Goal: Transaction & Acquisition: Purchase product/service

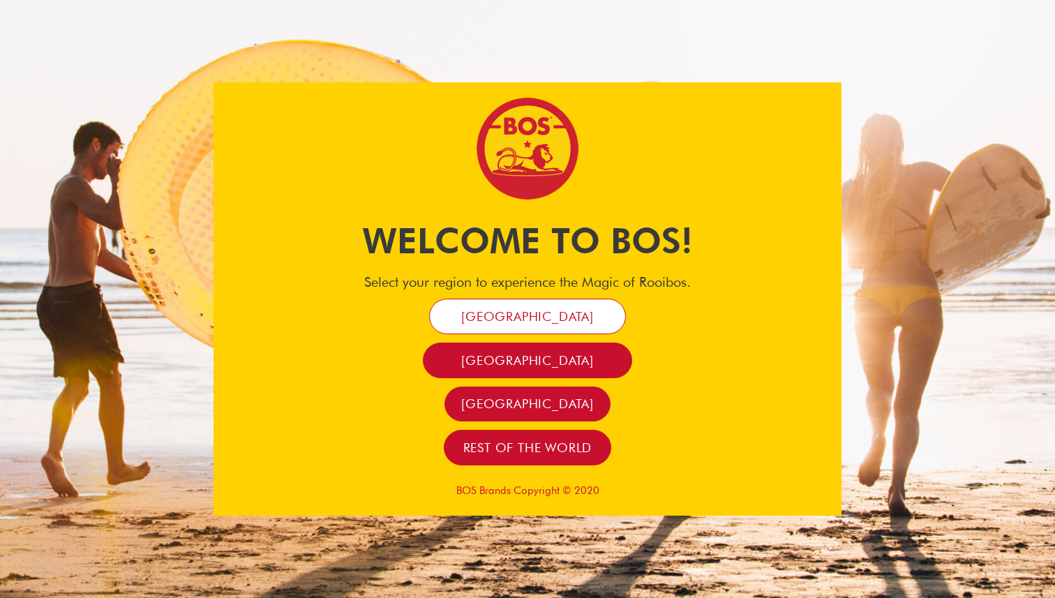
click at [541, 319] on span "[GEOGRAPHIC_DATA]" at bounding box center [527, 316] width 133 height 16
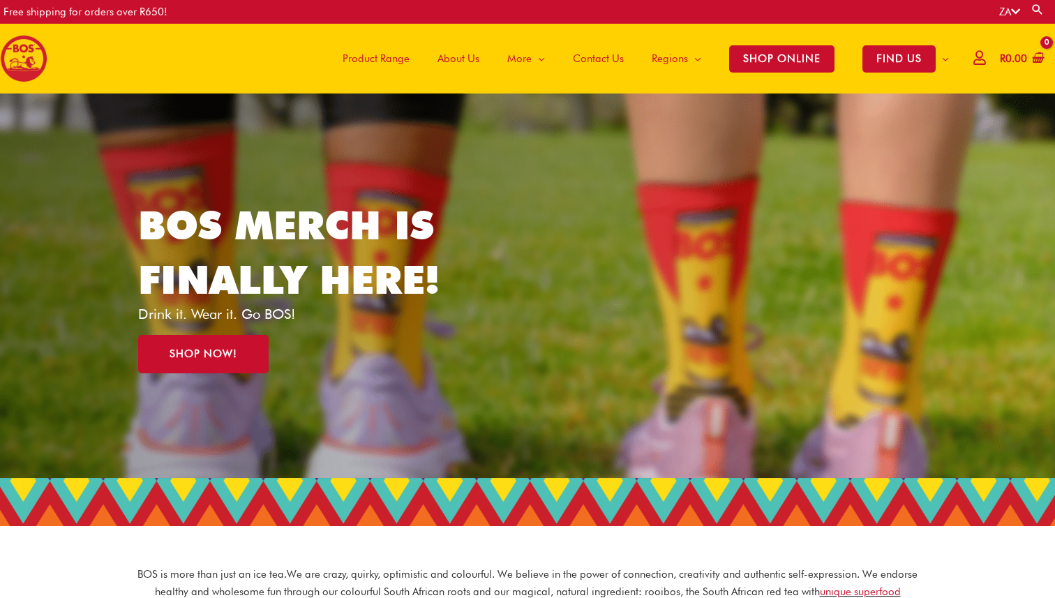
click at [973, 63] on icon at bounding box center [979, 57] width 12 height 10
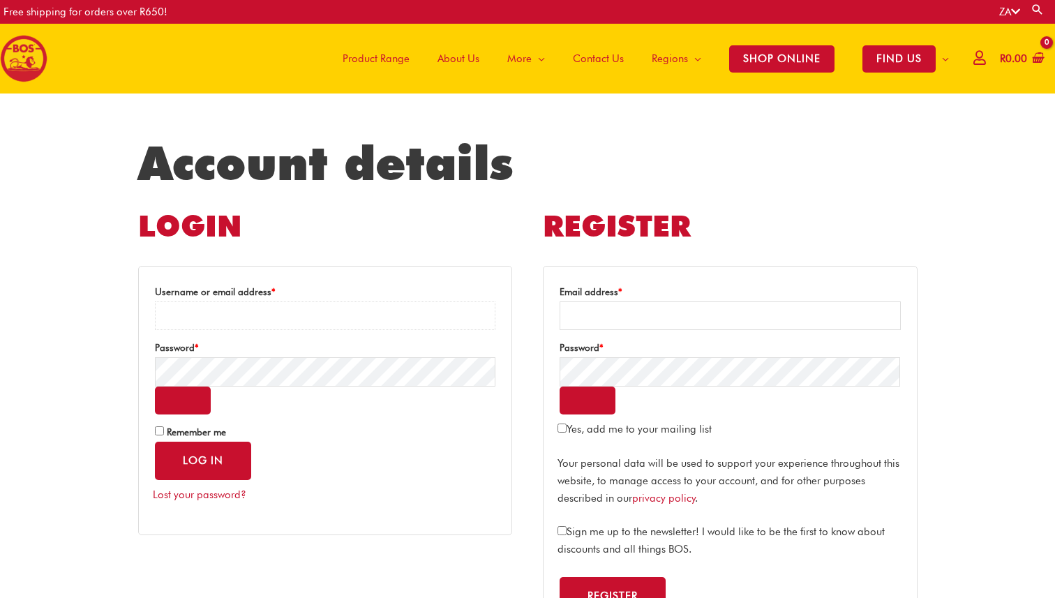
type input "**********"
click at [202, 471] on button "Log in" at bounding box center [203, 461] width 96 height 38
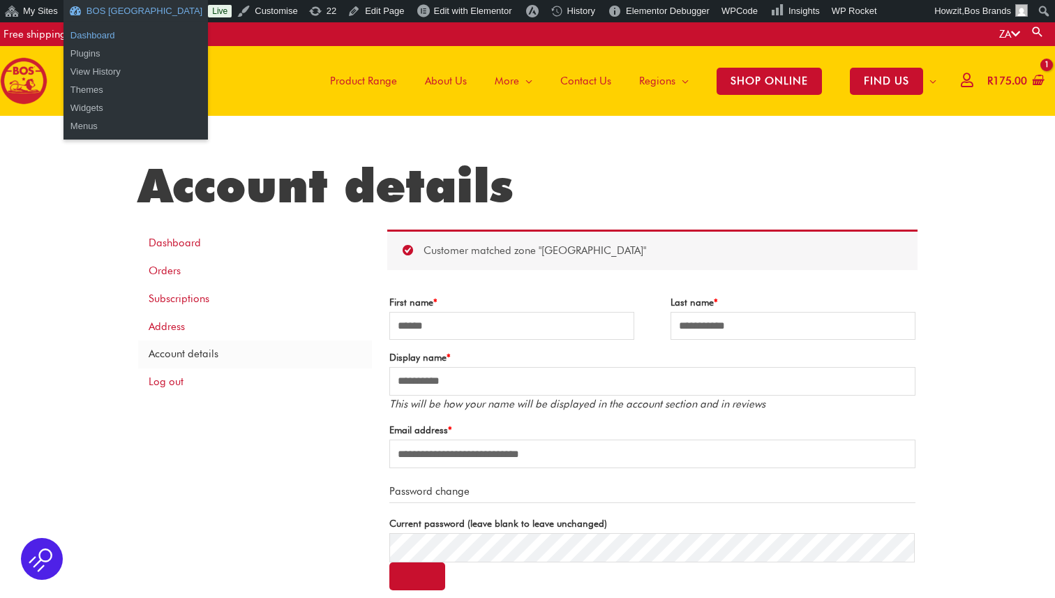
click at [117, 34] on link "Dashboard" at bounding box center [135, 36] width 144 height 18
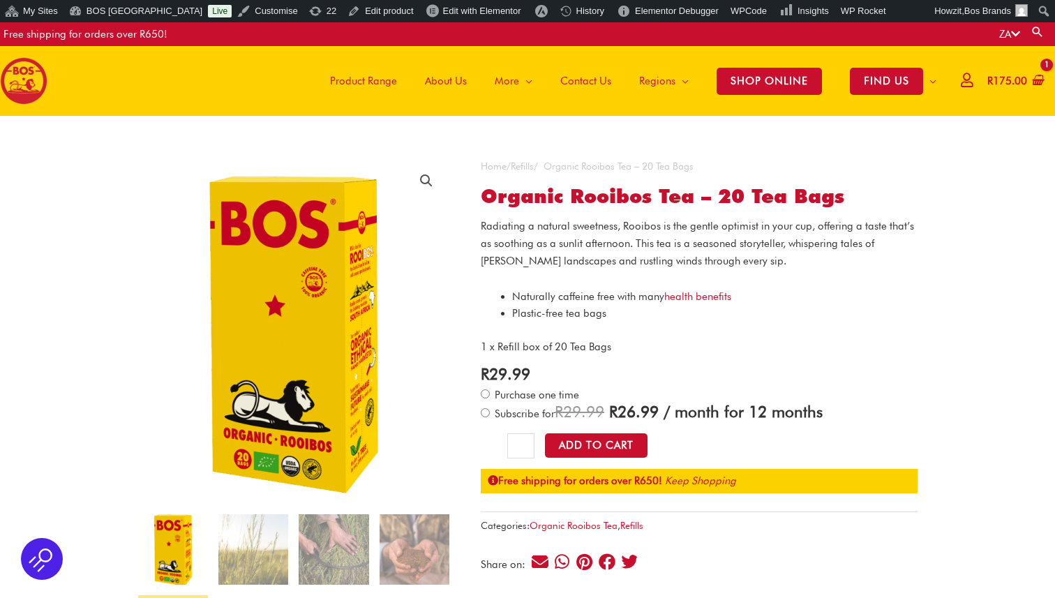
click at [533, 168] on link "Refills" at bounding box center [522, 165] width 23 height 11
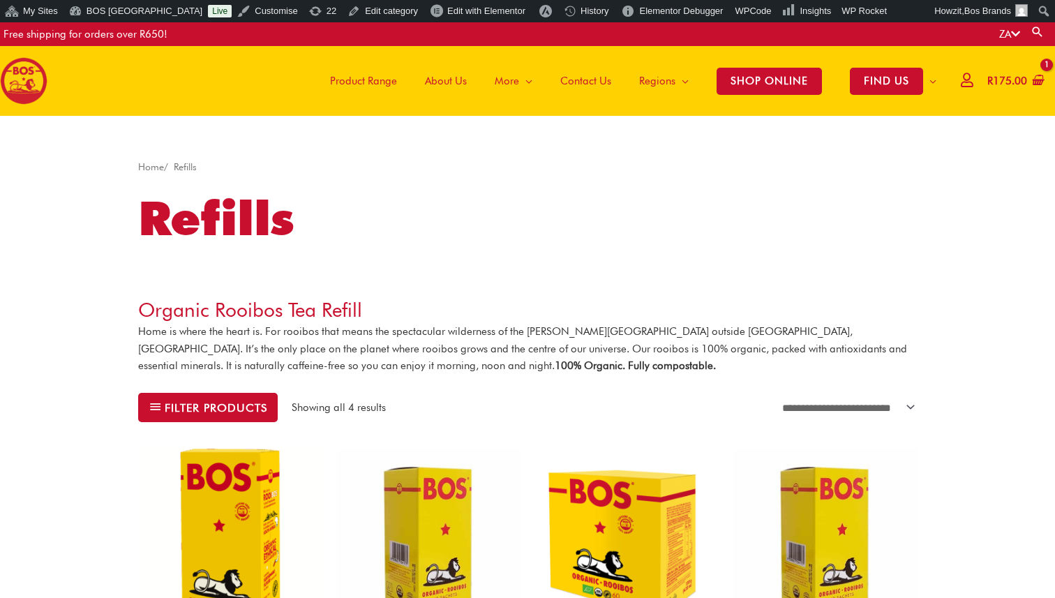
scroll to position [177, 0]
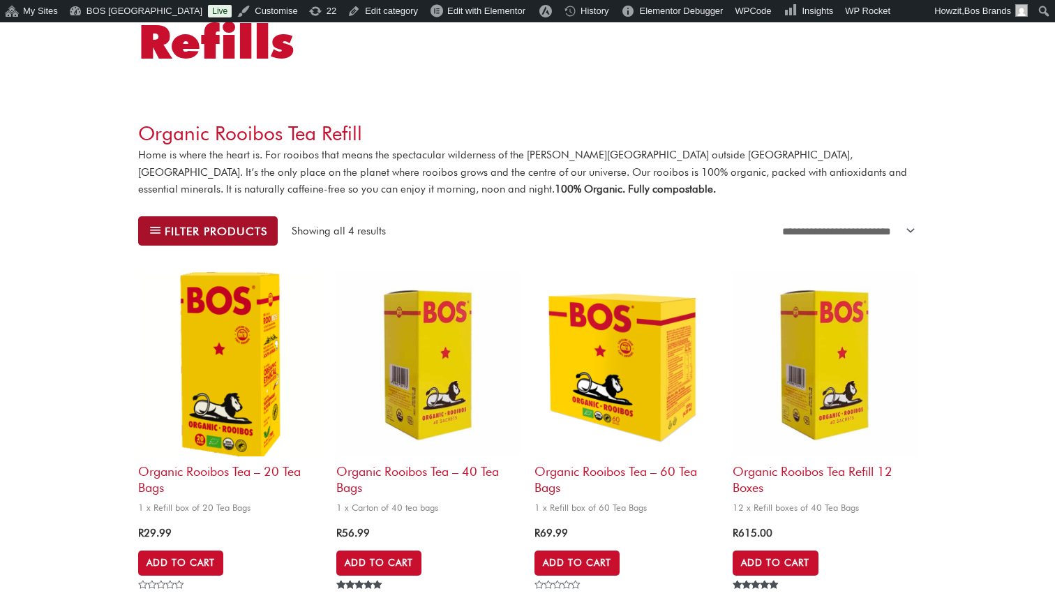
click at [257, 227] on span "Filter products" at bounding box center [216, 231] width 103 height 10
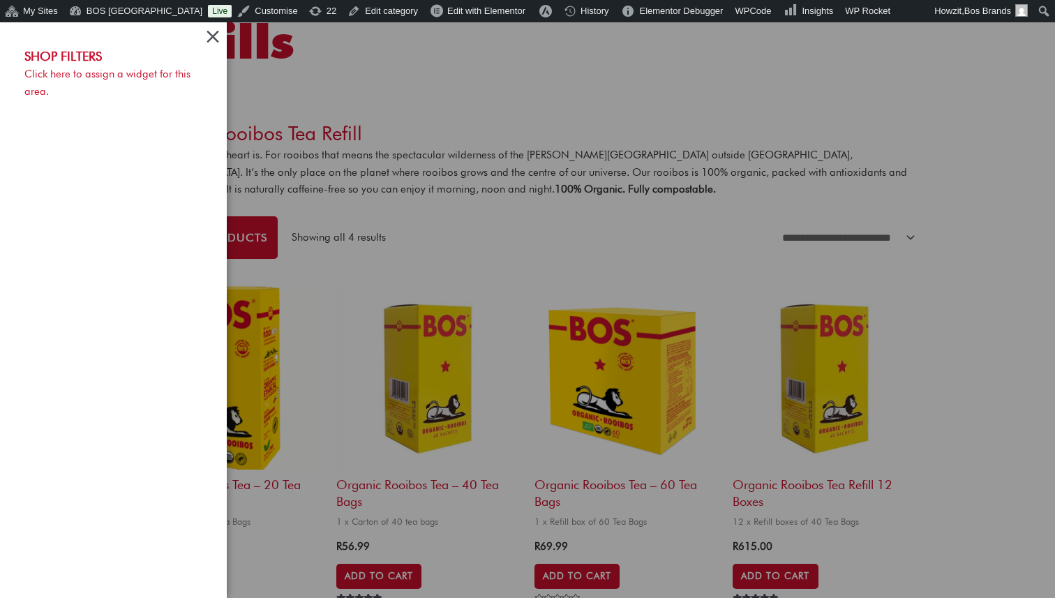
click at [210, 36] on span "Close Off-Canvas Sidebar" at bounding box center [212, 37] width 21 height 22
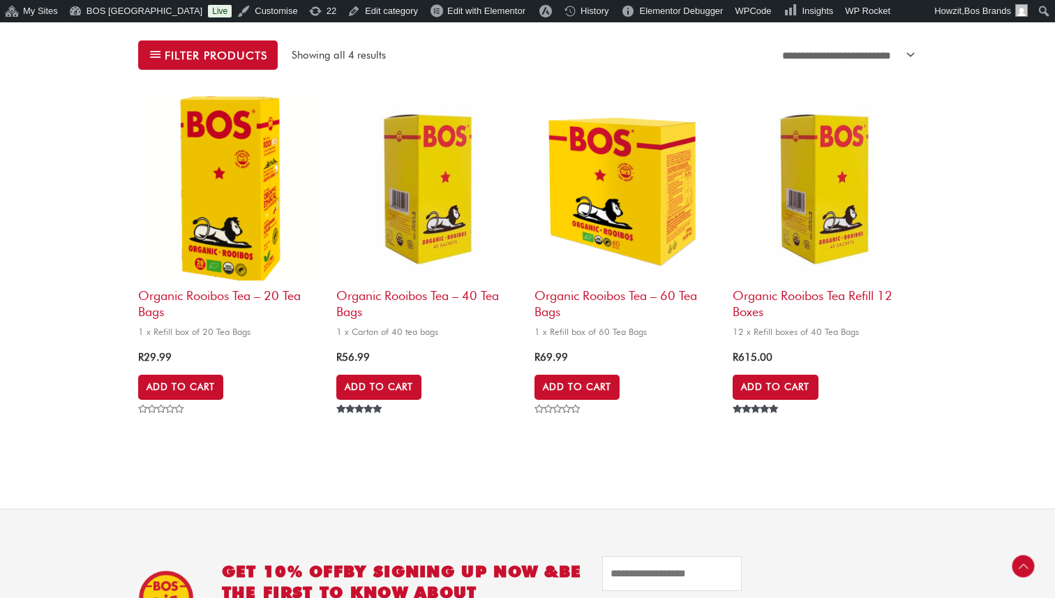
scroll to position [286, 0]
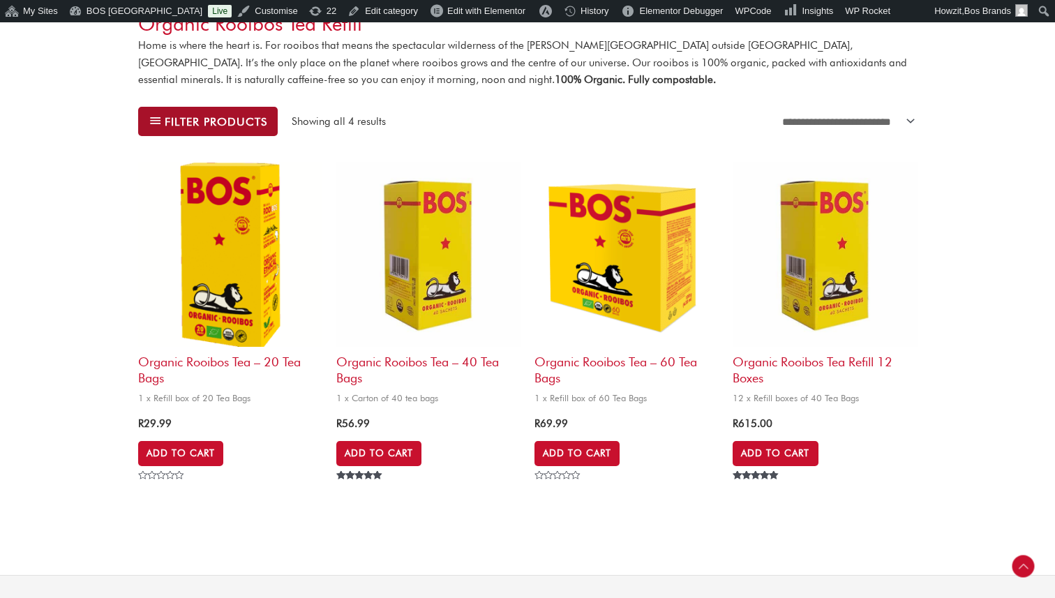
click at [212, 117] on span "Filter products" at bounding box center [216, 122] width 103 height 10
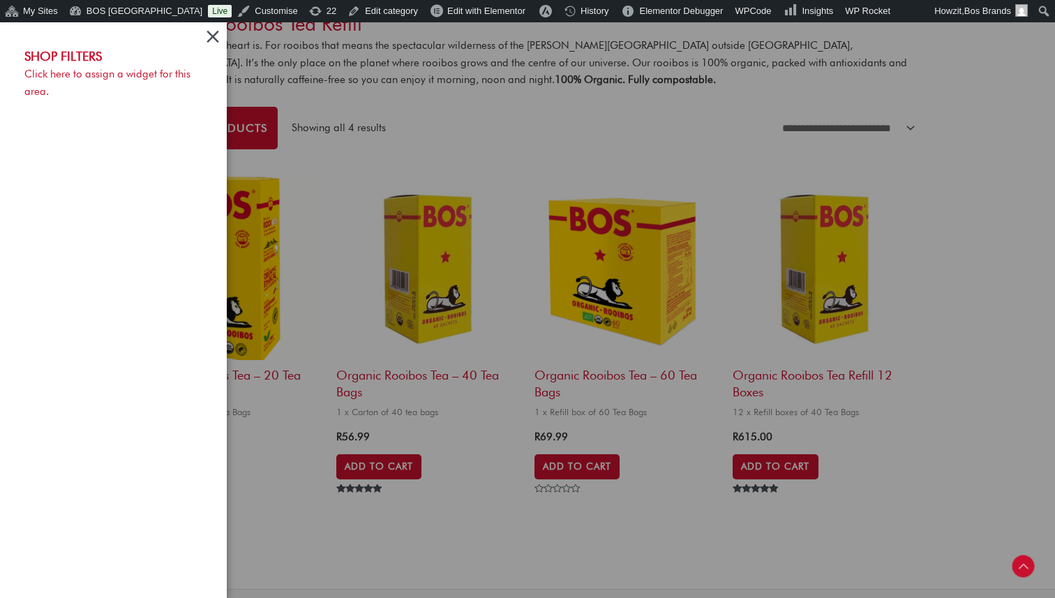
click at [205, 38] on span "Close Off-Canvas Sidebar" at bounding box center [212, 37] width 21 height 22
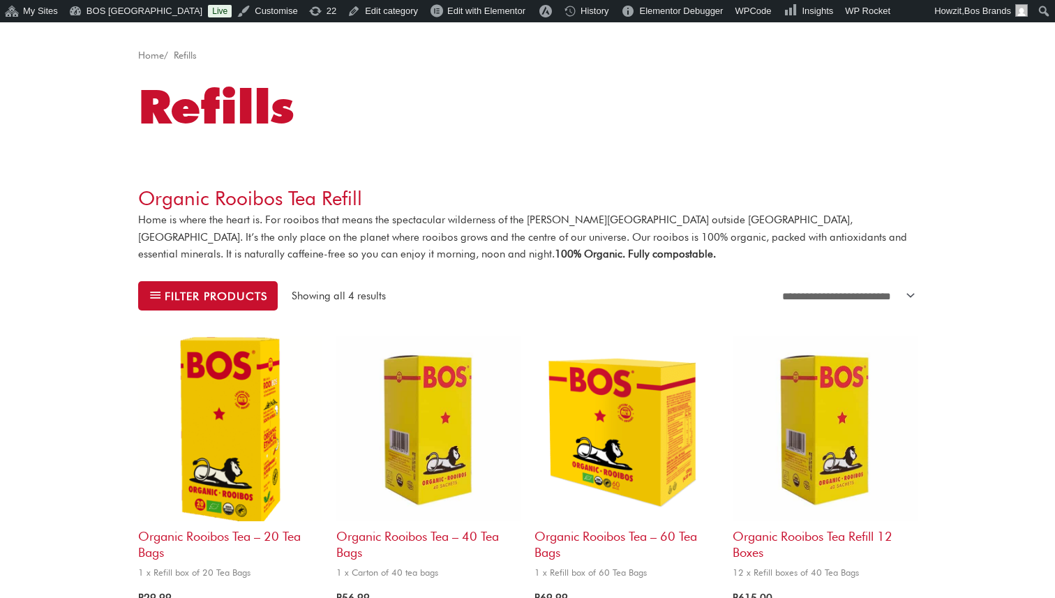
scroll to position [287, 0]
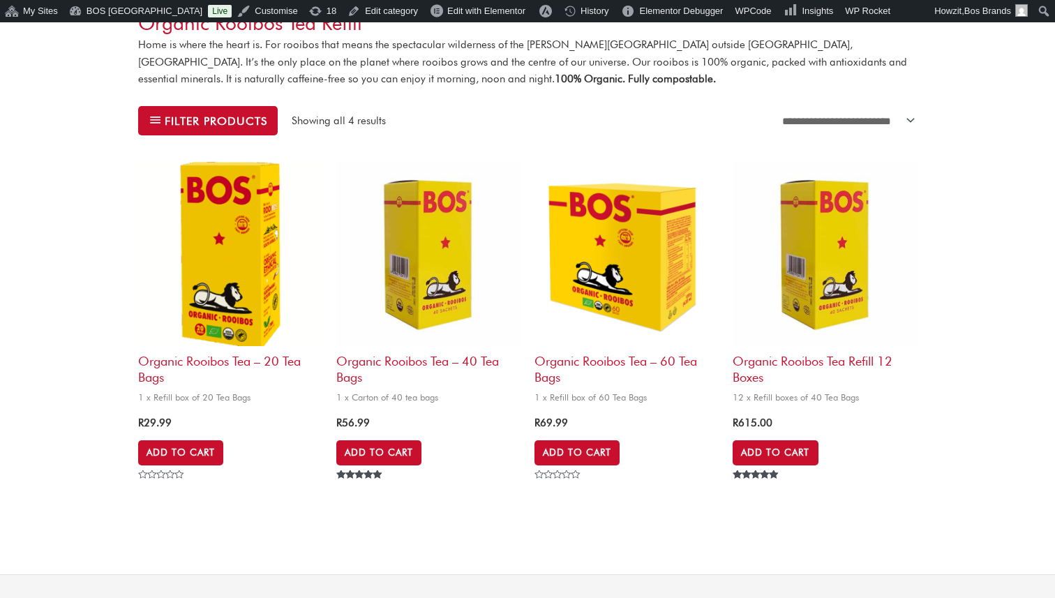
scroll to position [287, 0]
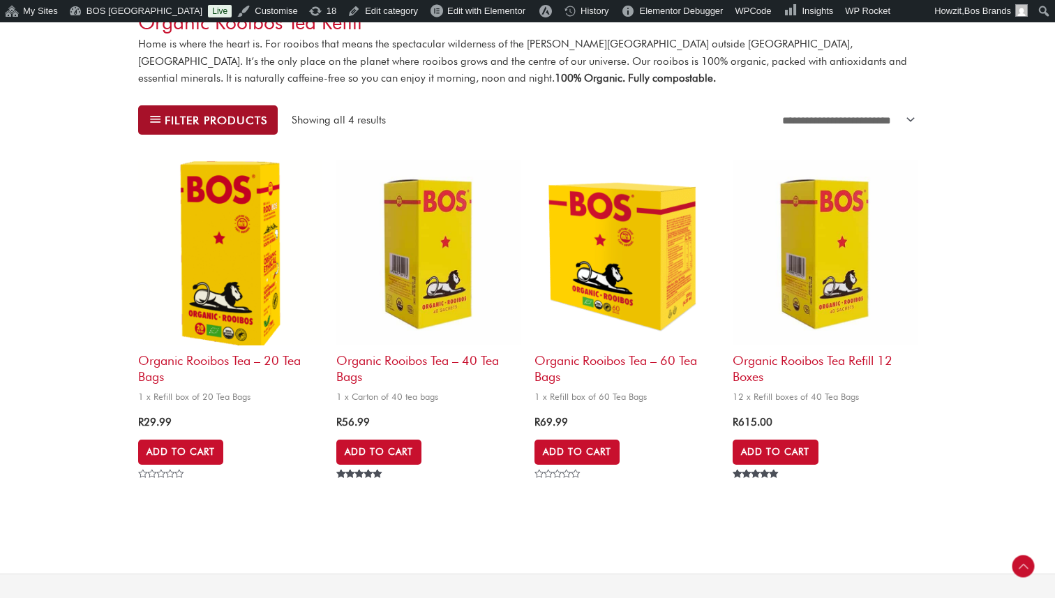
click at [248, 123] on span "Filter products" at bounding box center [216, 120] width 103 height 10
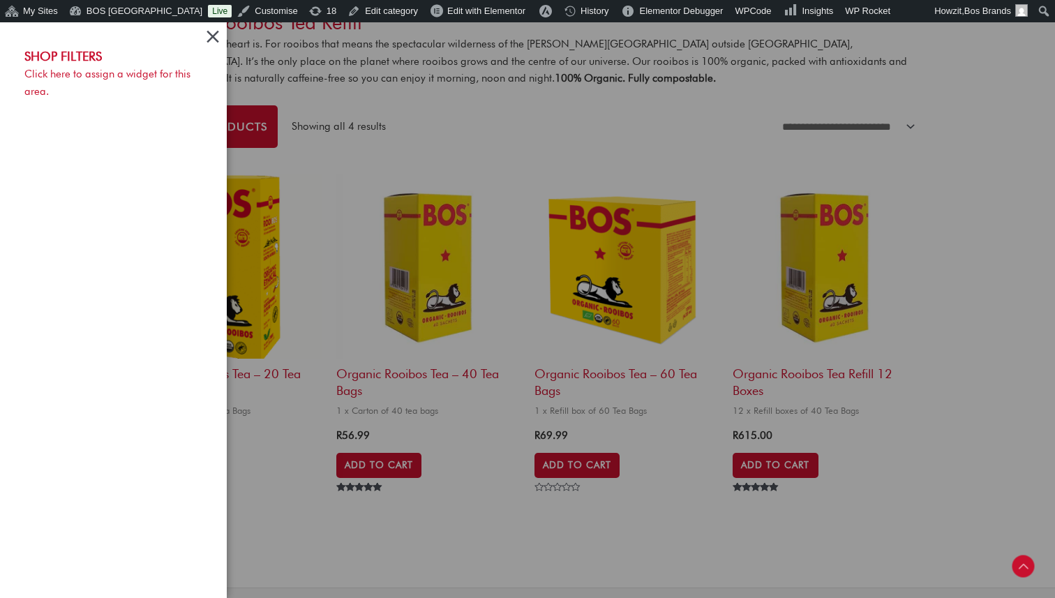
click at [219, 33] on span "Close Off-Canvas Sidebar" at bounding box center [212, 37] width 21 height 22
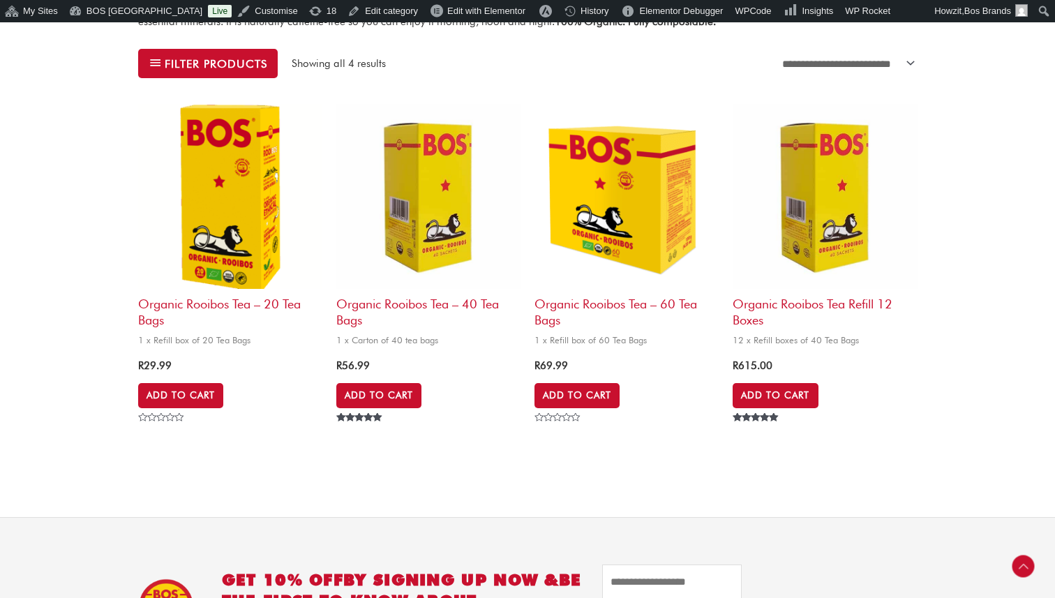
scroll to position [0, 0]
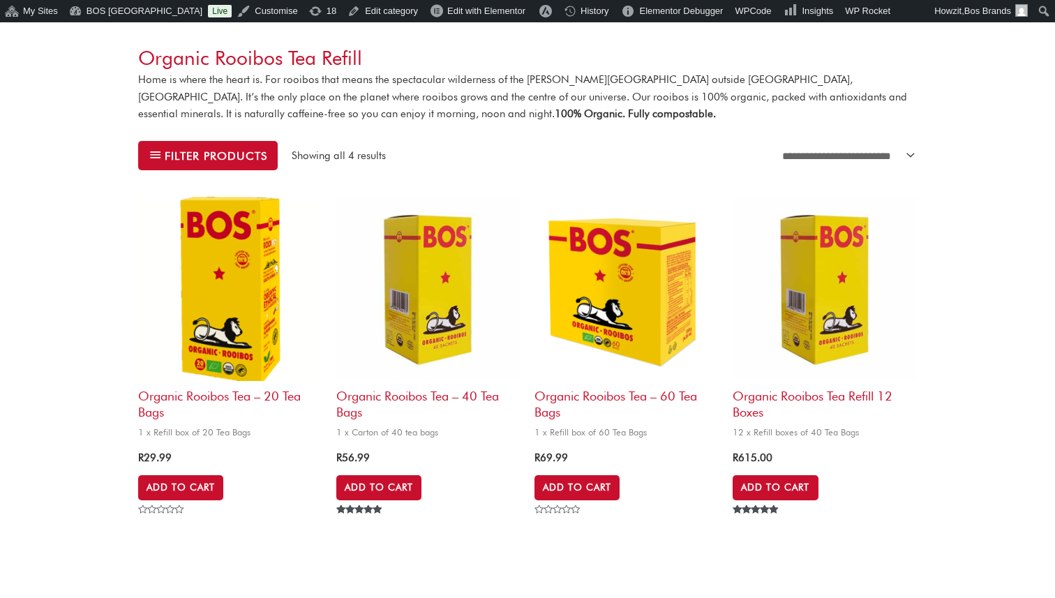
scroll to position [267, 0]
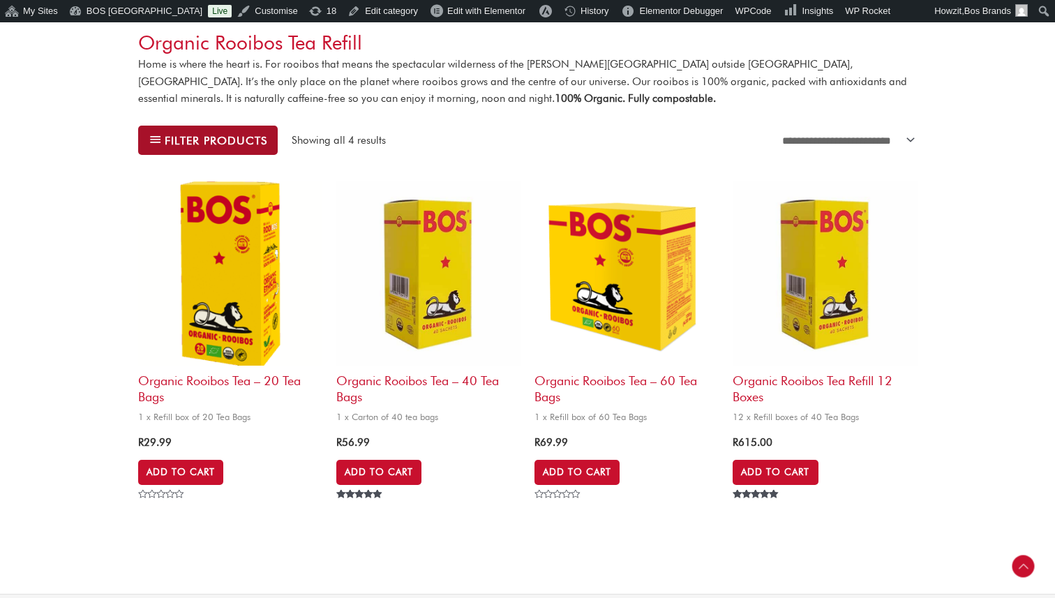
click at [186, 149] on button "Filter products" at bounding box center [208, 140] width 140 height 29
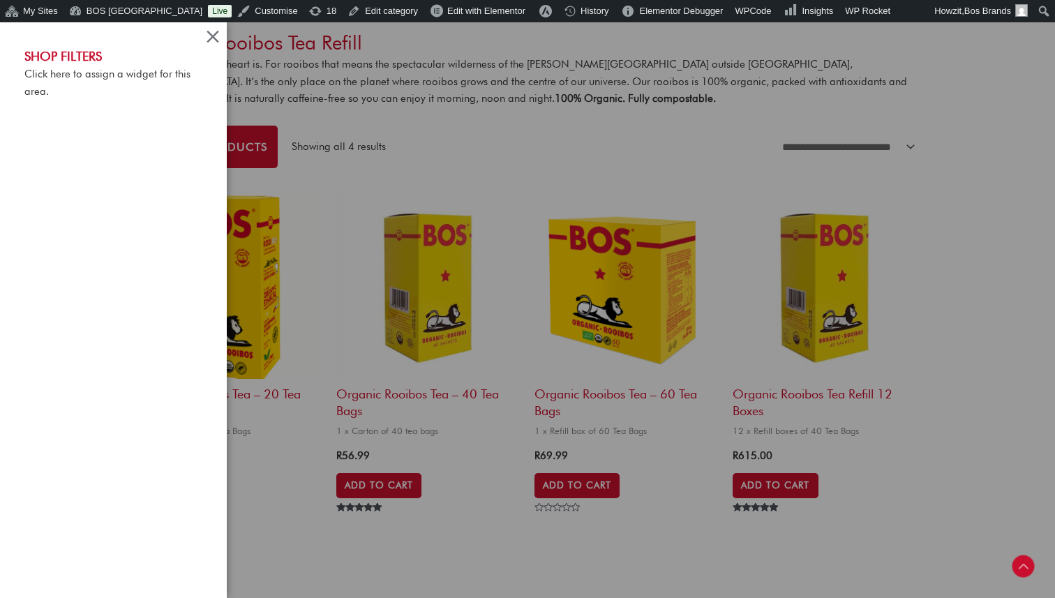
click at [157, 75] on link "Click here to assign a widget for this area." at bounding box center [107, 83] width 166 height 30
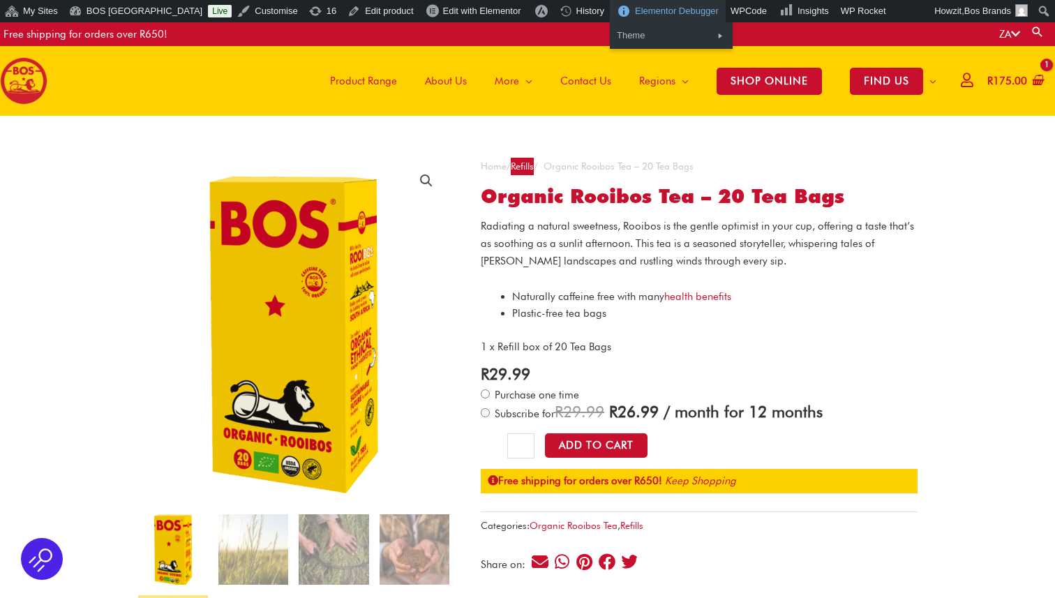
drag, startPoint x: 534, startPoint y: 170, endPoint x: 684, endPoint y: 17, distance: 213.1
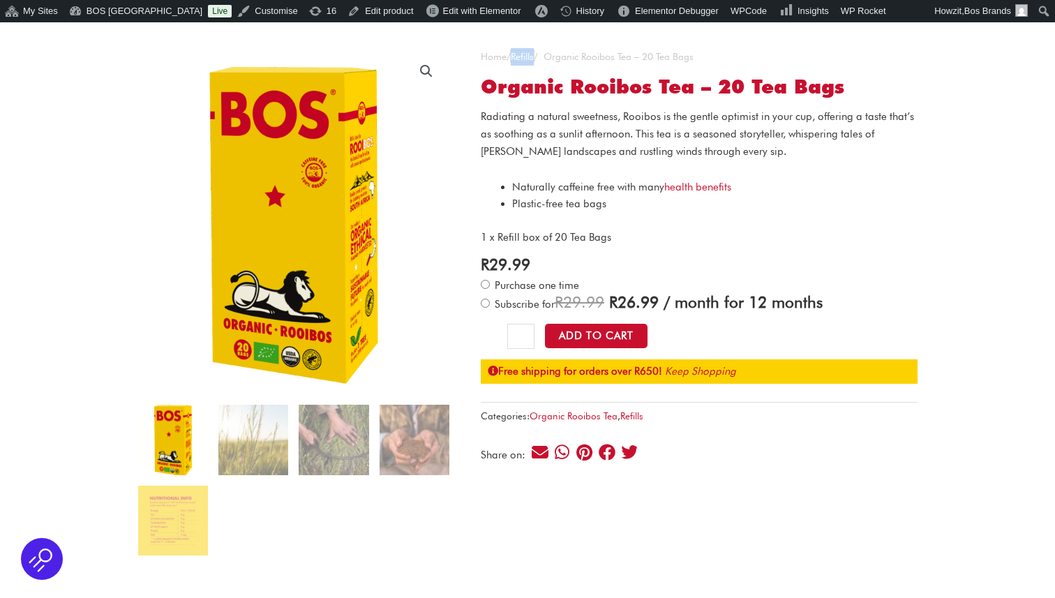
scroll to position [107, 0]
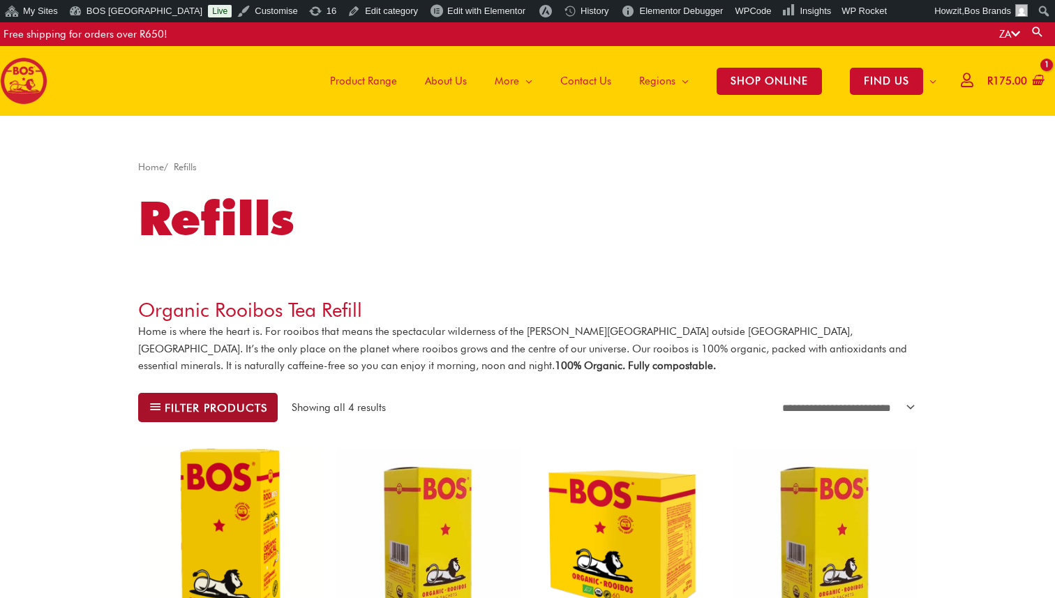
click at [237, 405] on span "Filter products" at bounding box center [216, 408] width 103 height 10
click at [247, 403] on span "Filter products" at bounding box center [216, 408] width 103 height 10
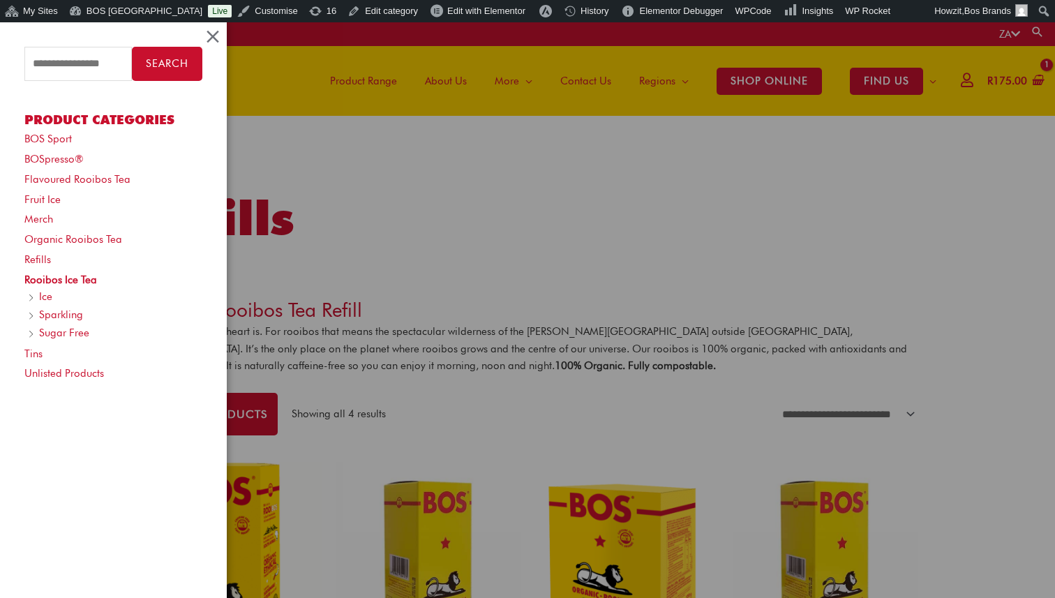
click at [293, 114] on div "Search for: Search Product categories BOS Sport BOSpresso® Flavoured Rooibos Te…" at bounding box center [527, 299] width 1055 height 598
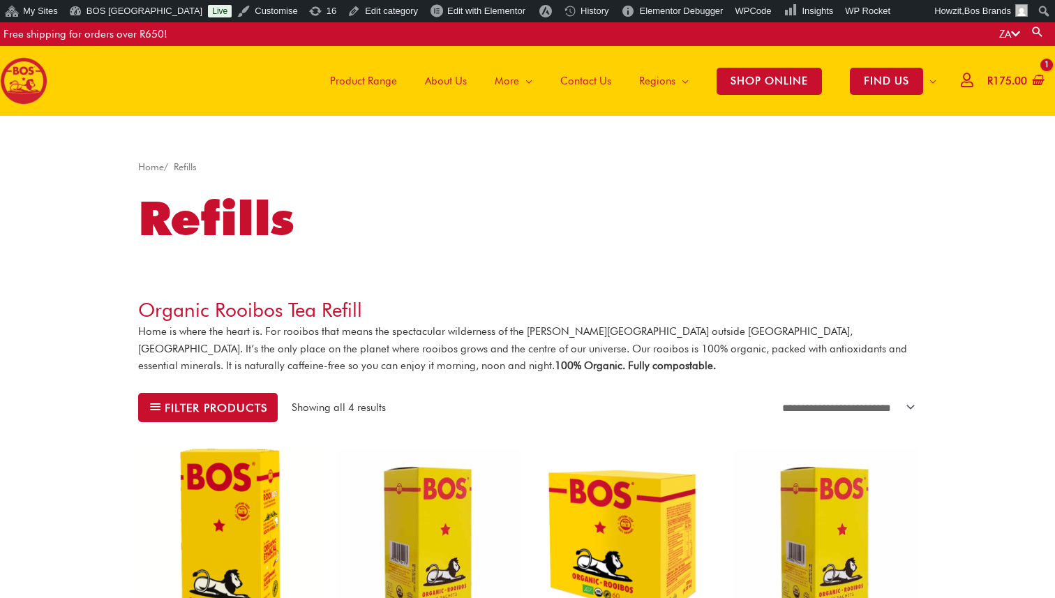
click at [240, 483] on img at bounding box center [230, 540] width 184 height 184
